Goal: Register for event/course

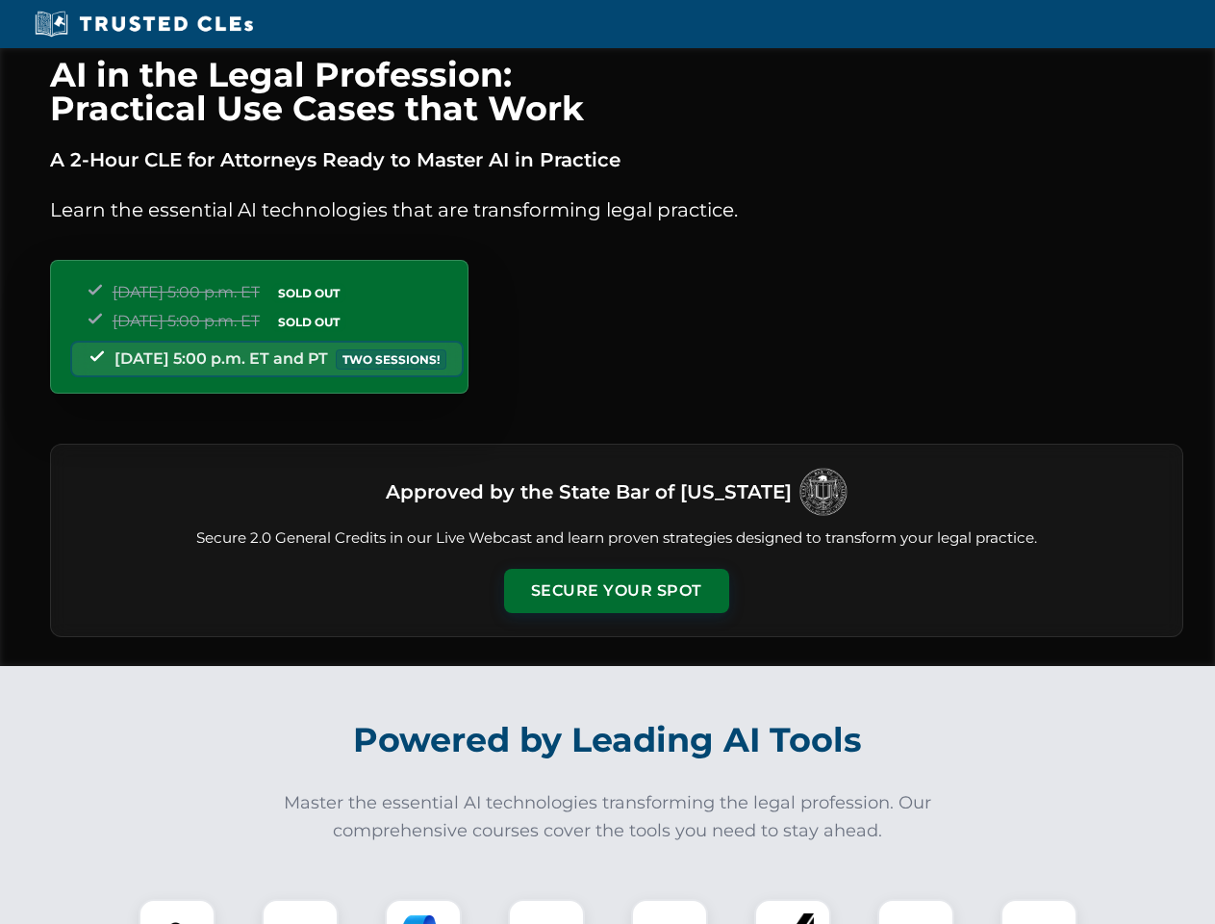
click at [616, 591] on button "Secure Your Spot" at bounding box center [616, 591] width 225 height 44
click at [177, 911] on img at bounding box center [177, 937] width 56 height 56
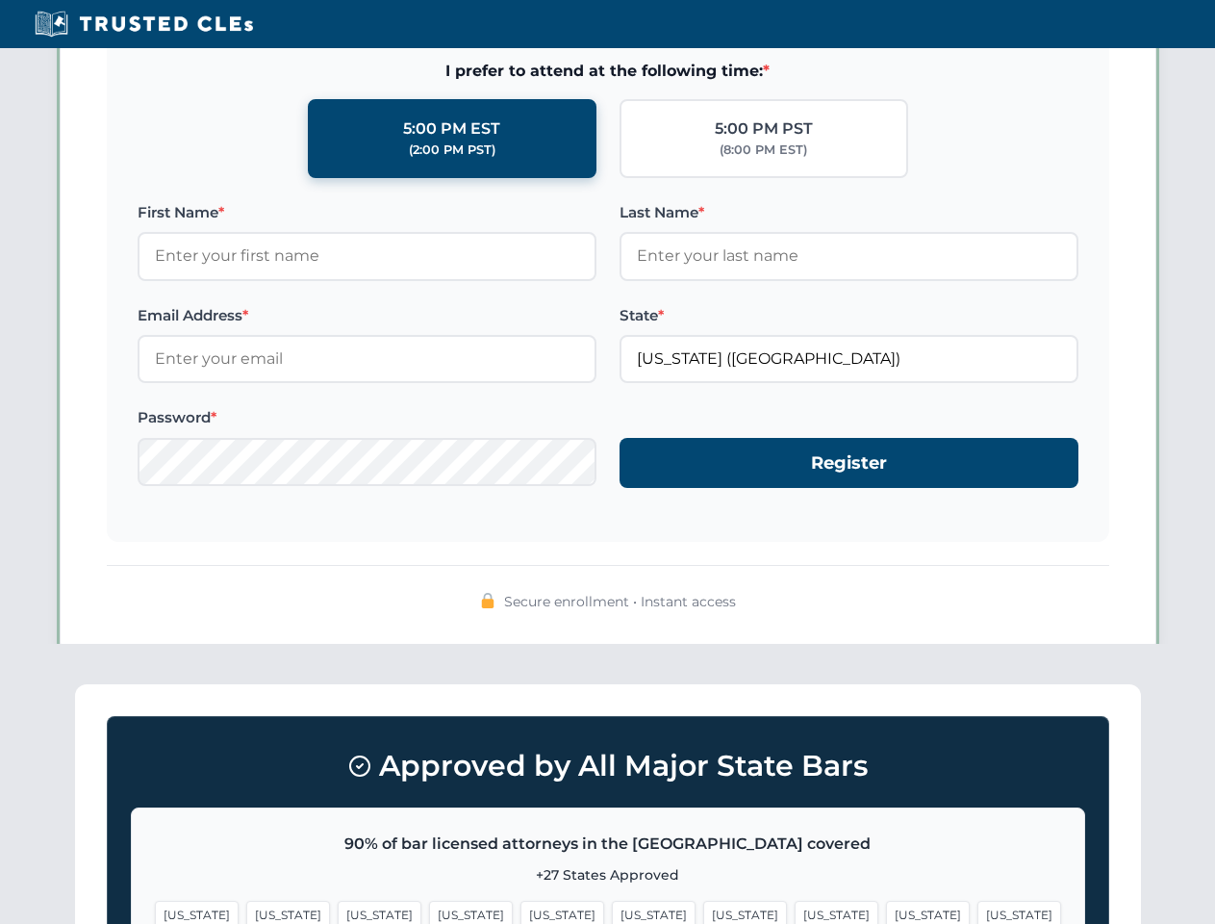
click at [703, 911] on span "[US_STATE]" at bounding box center [745, 915] width 84 height 28
click at [886, 911] on span "[US_STATE]" at bounding box center [928, 915] width 84 height 28
